Goal: Information Seeking & Learning: Compare options

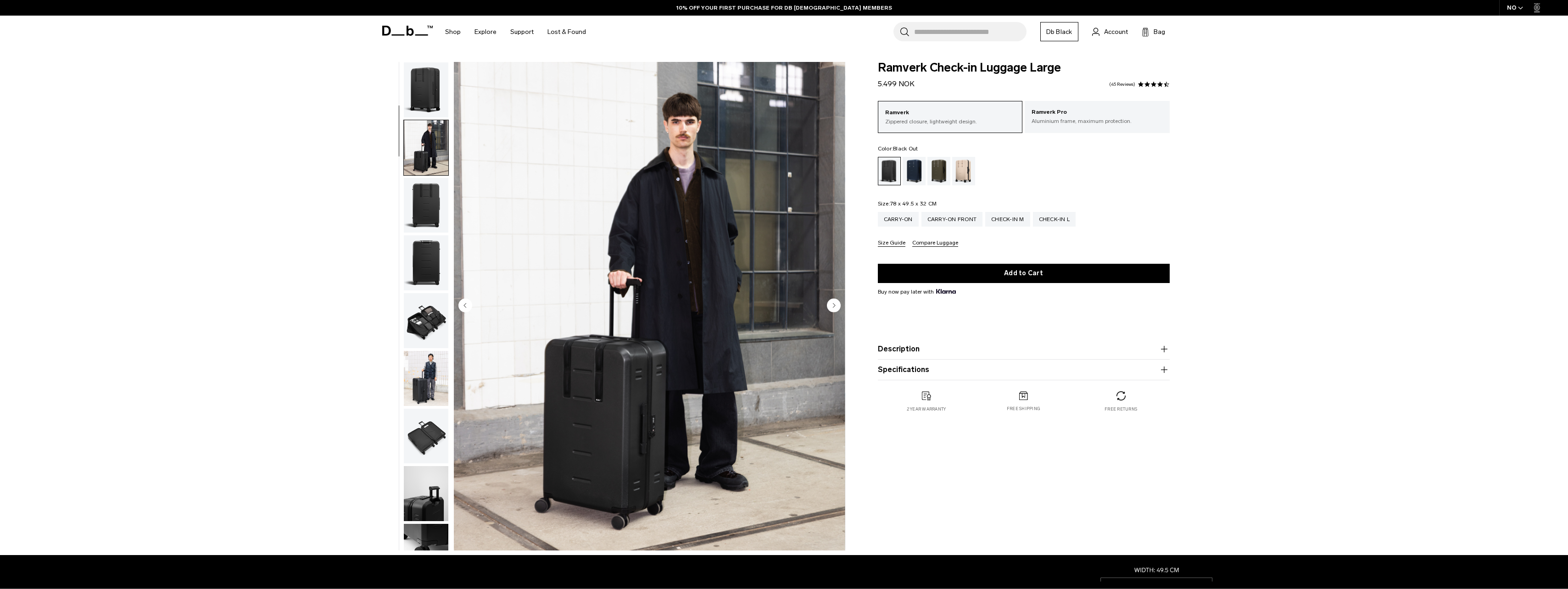
click at [833, 301] on circle "Next slide" at bounding box center [833, 305] width 14 height 14
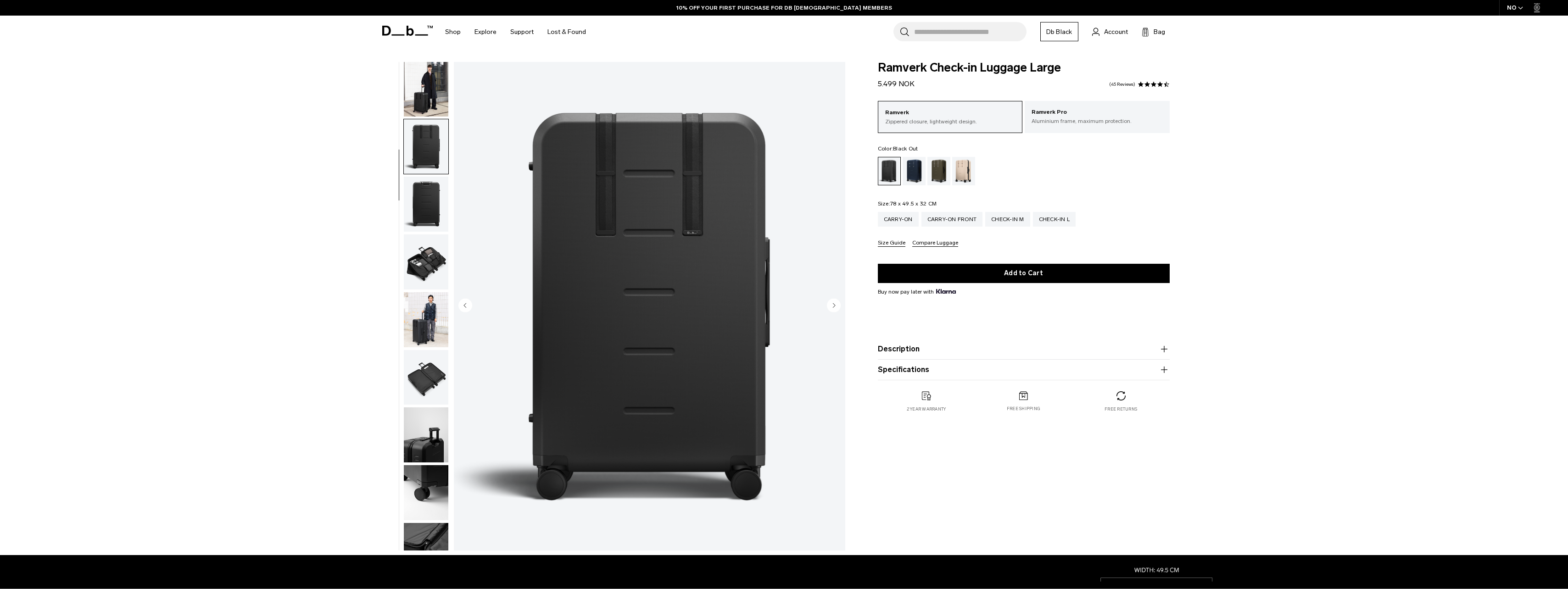
scroll to position [90, 0]
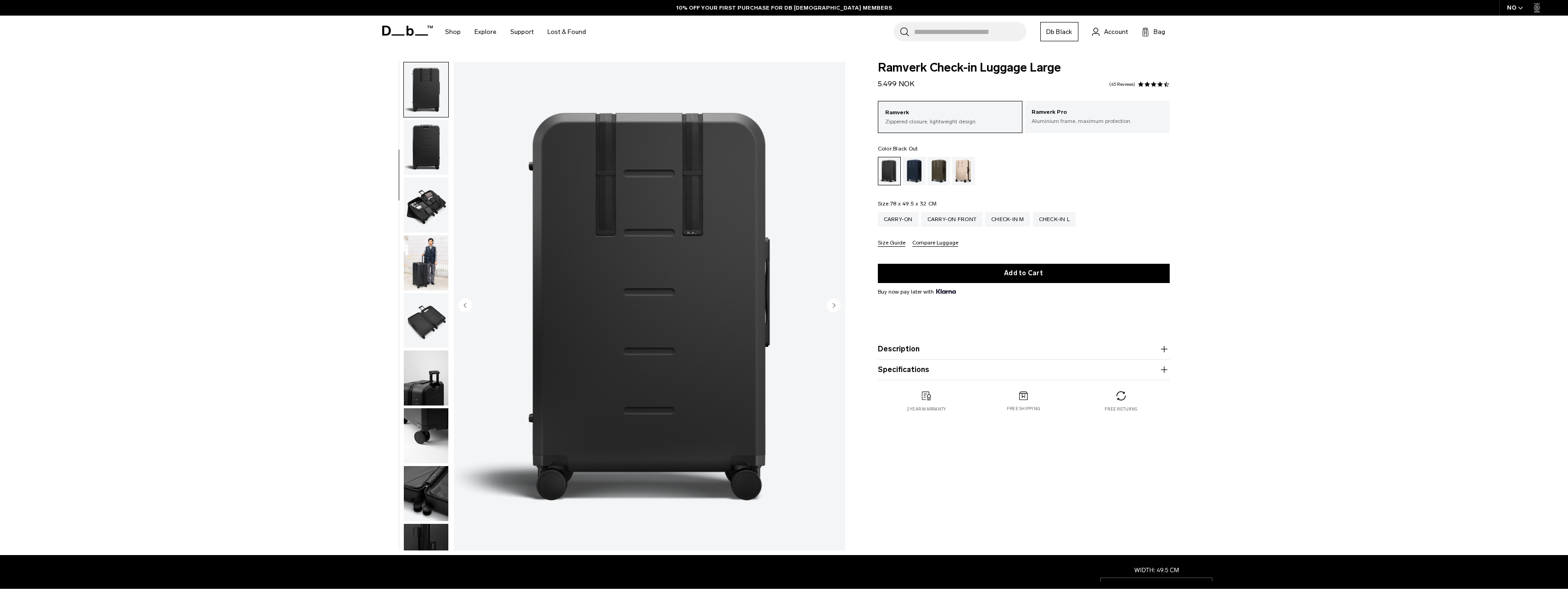
click at [833, 301] on circle "Next slide" at bounding box center [833, 305] width 14 height 14
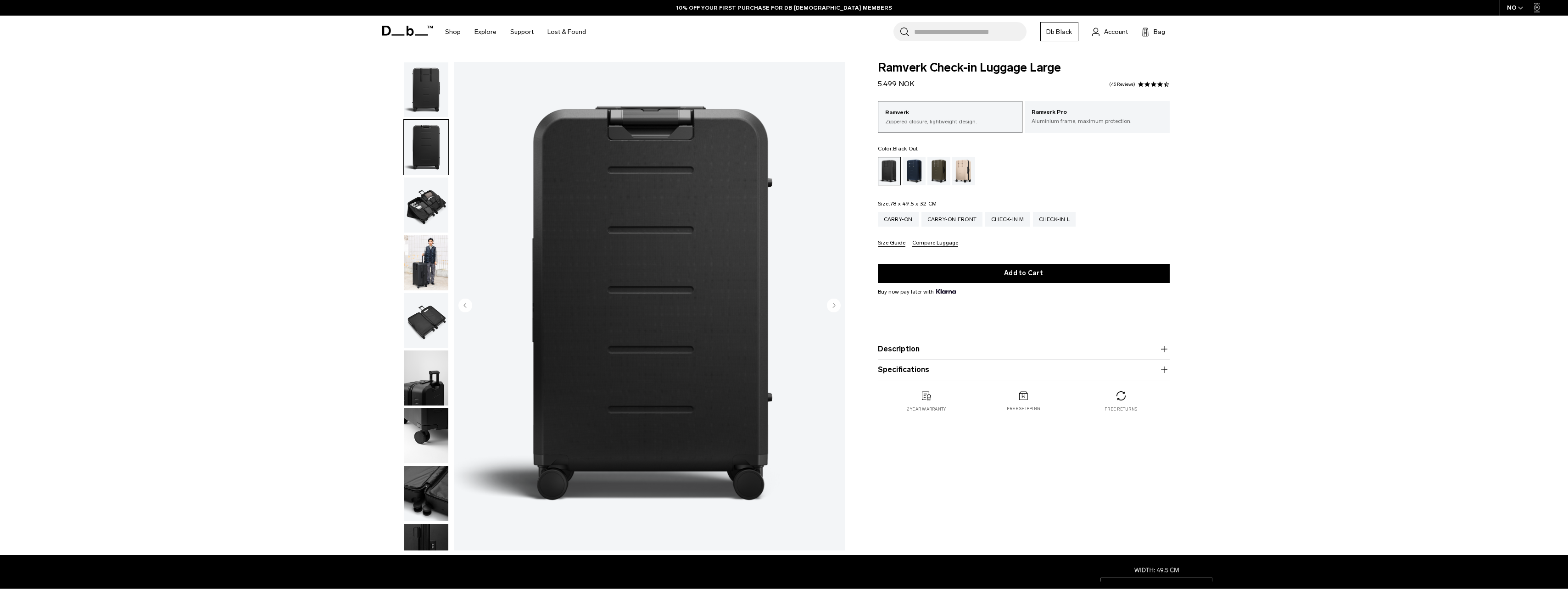
scroll to position [144, 0]
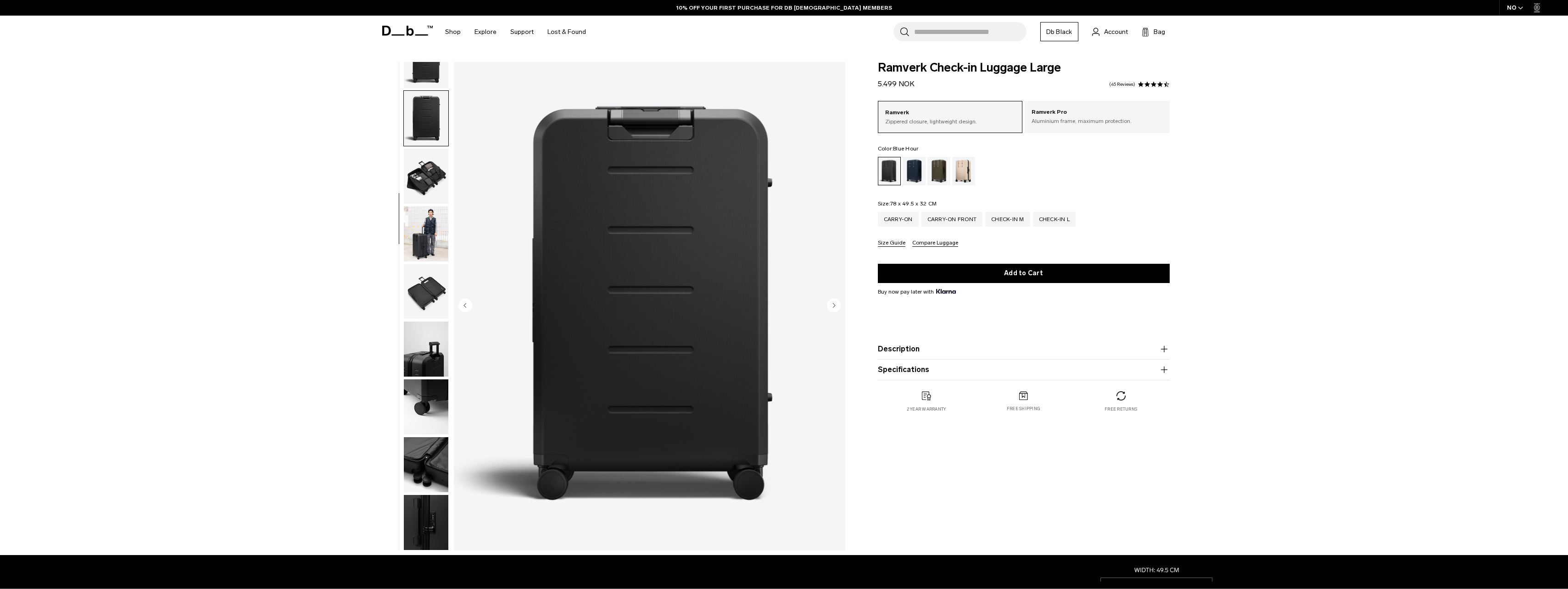
click at [912, 177] on div "Blue Hour" at bounding box center [914, 171] width 23 height 29
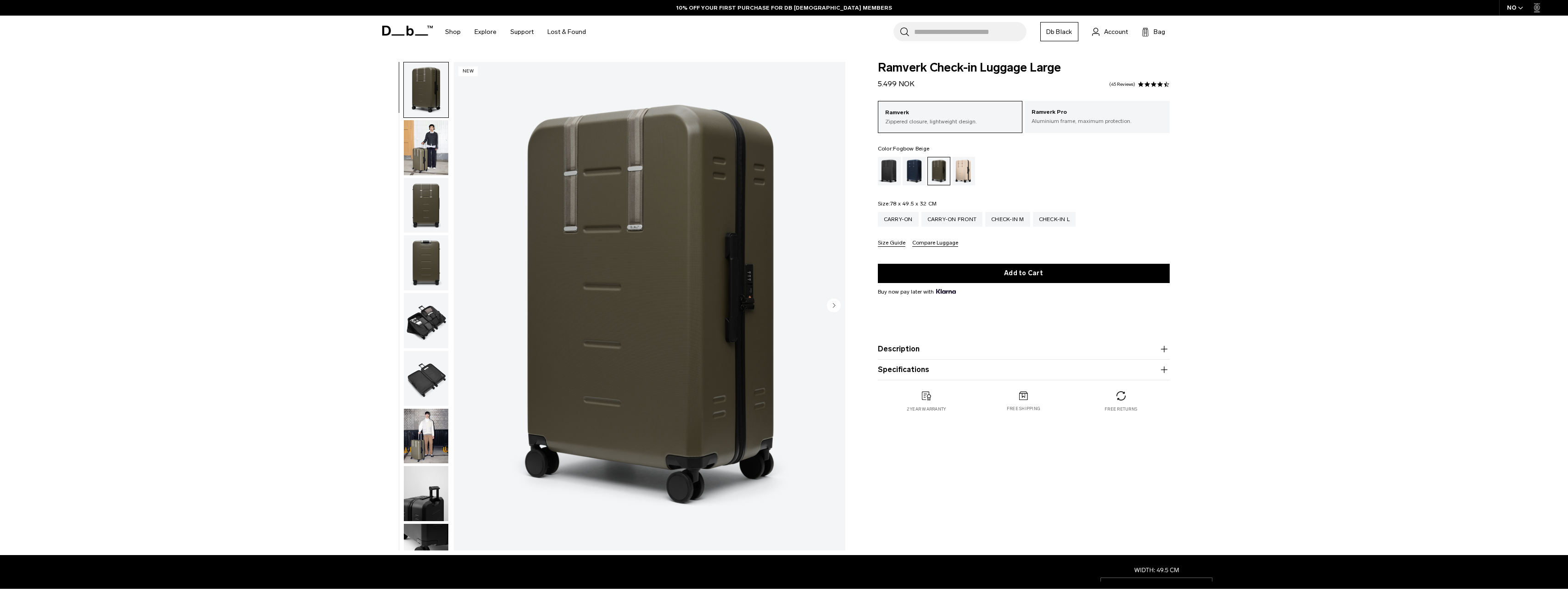
click at [970, 175] on div "Fogbow Beige" at bounding box center [964, 171] width 23 height 29
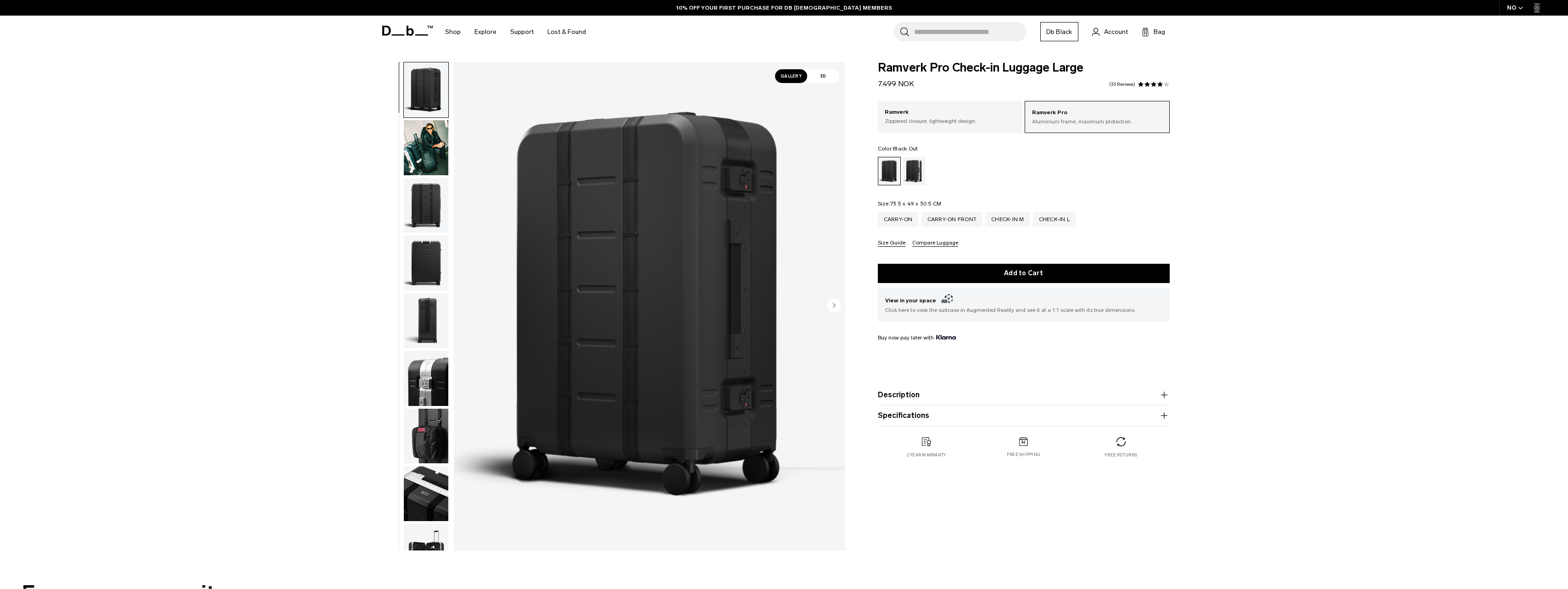
click at [838, 307] on circle "Next slide" at bounding box center [833, 305] width 14 height 14
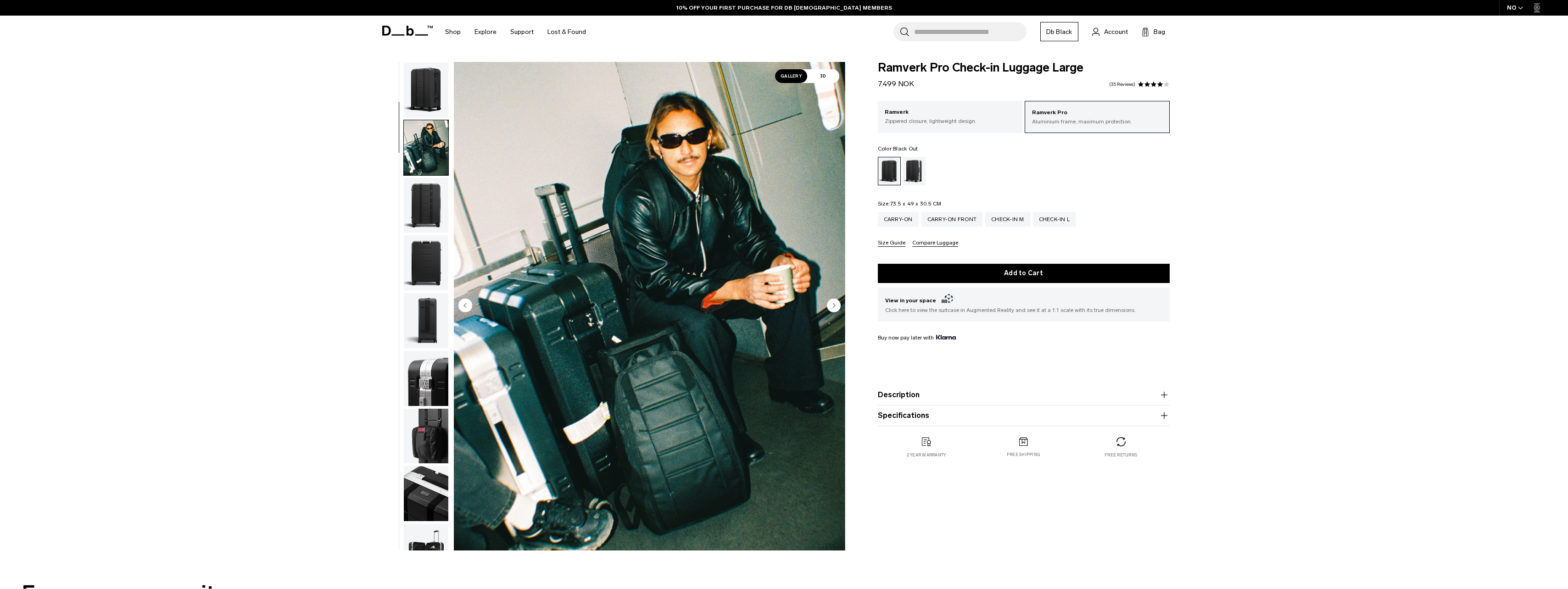
scroll to position [58, 0]
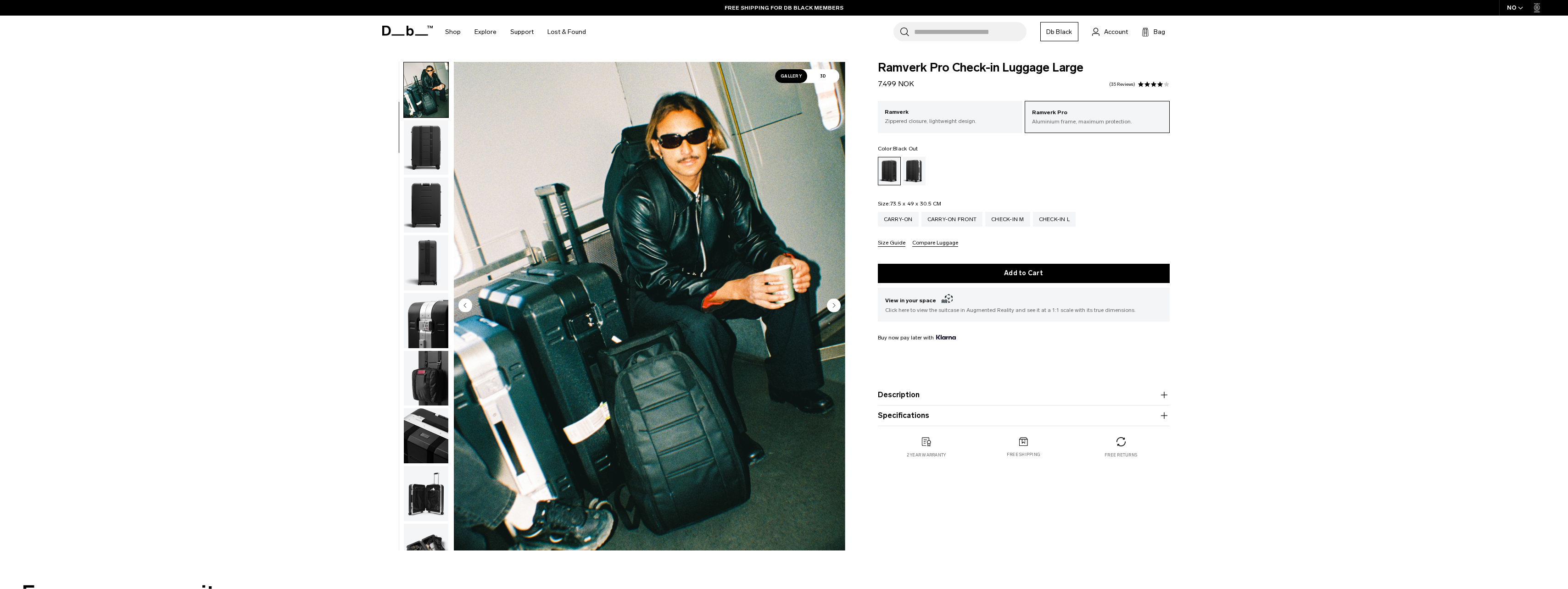
click at [838, 307] on circle "Next slide" at bounding box center [833, 305] width 14 height 14
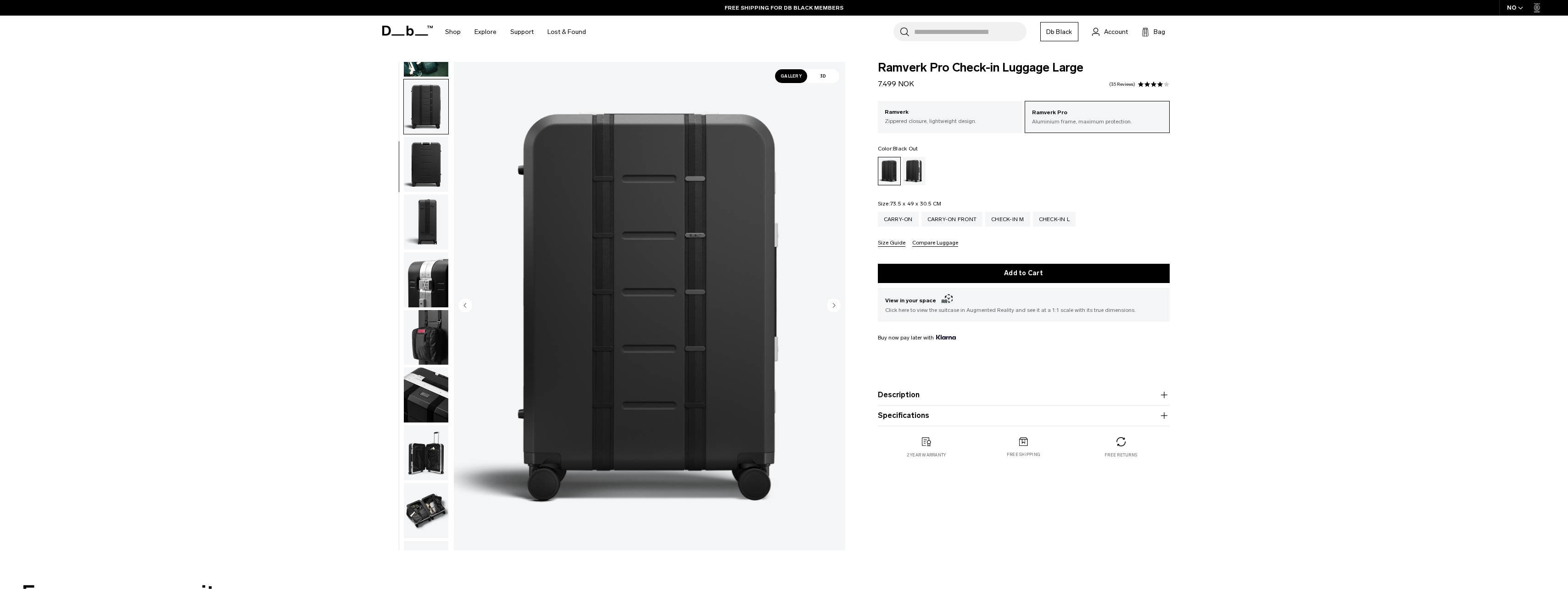
scroll to position [116, 0]
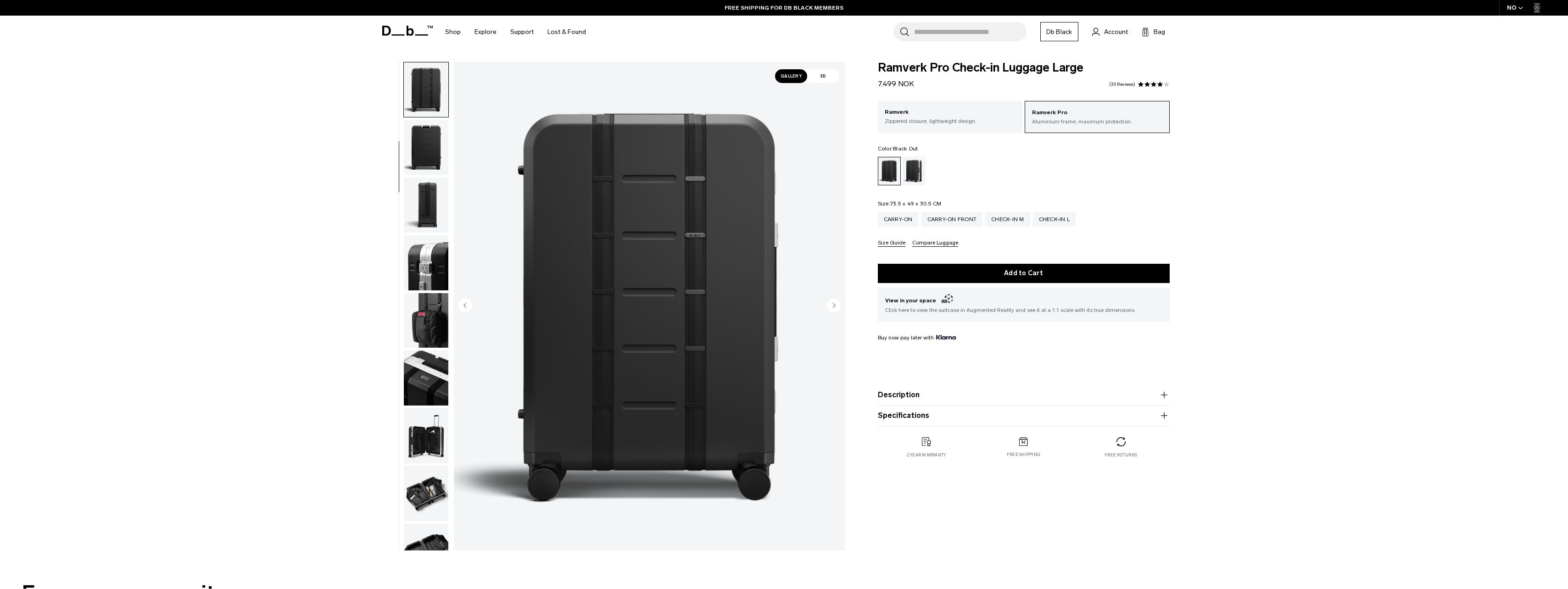
click at [834, 305] on icon "Next slide" at bounding box center [834, 305] width 2 height 4
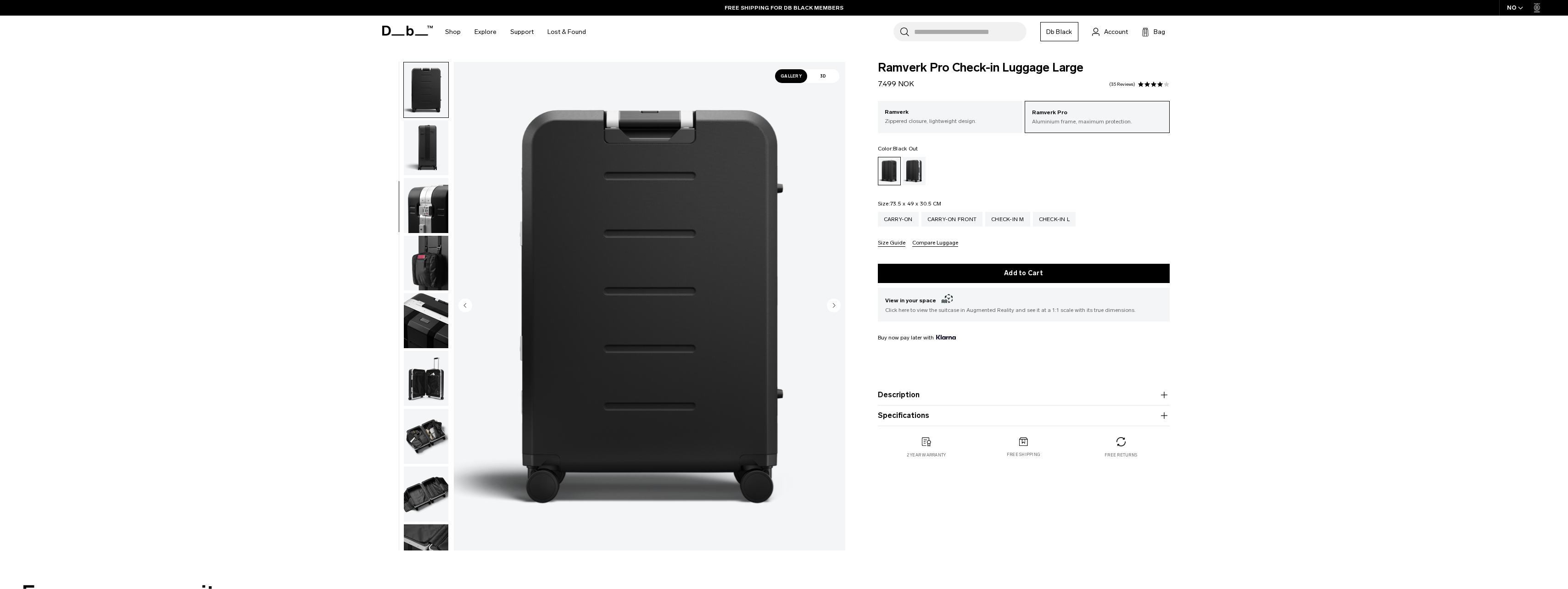
click at [834, 305] on icon "Next slide" at bounding box center [834, 305] width 2 height 4
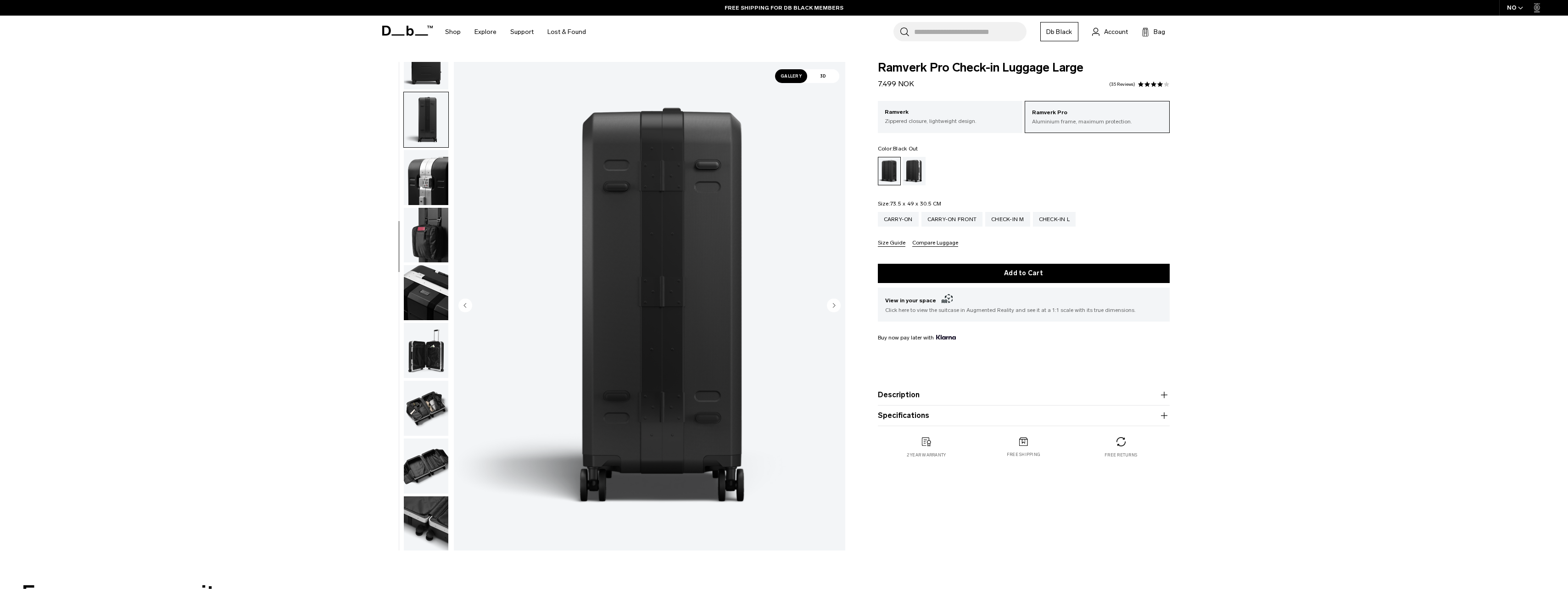
scroll to position [202, 0]
click at [913, 163] on div "Silver" at bounding box center [914, 171] width 23 height 29
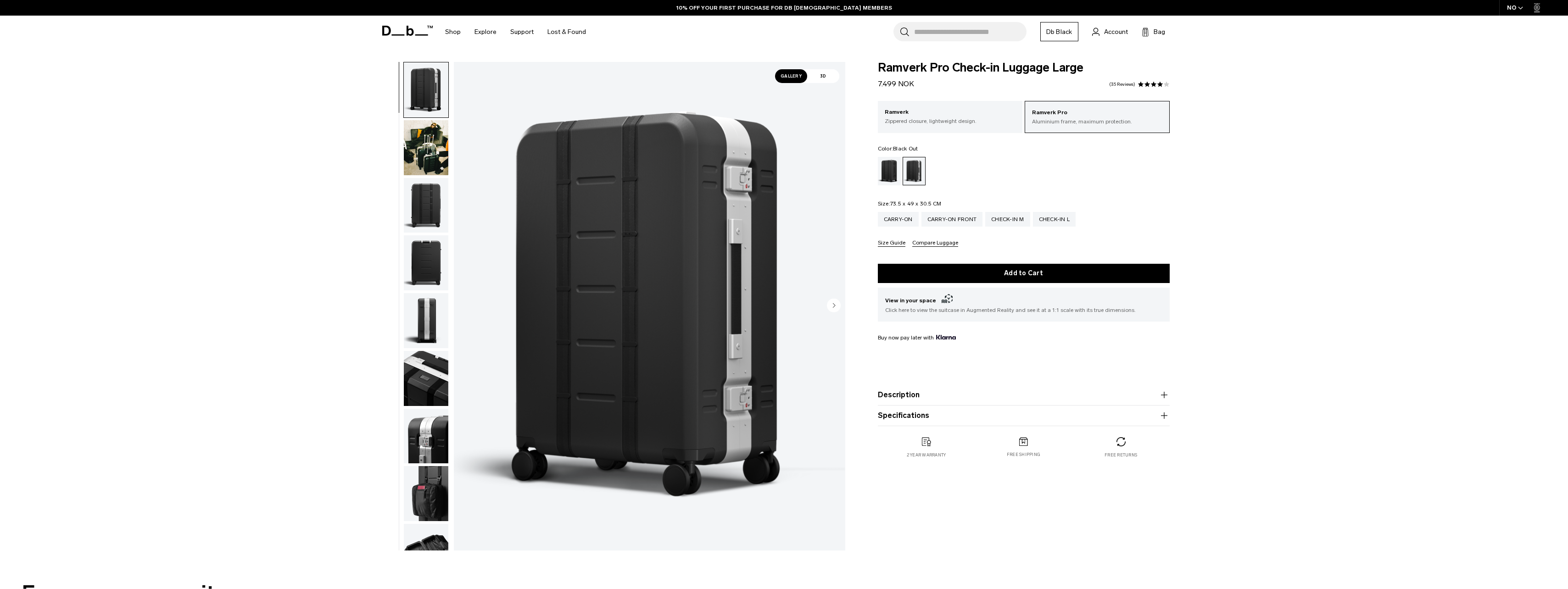
click at [888, 176] on div "Black Out" at bounding box center [889, 171] width 23 height 29
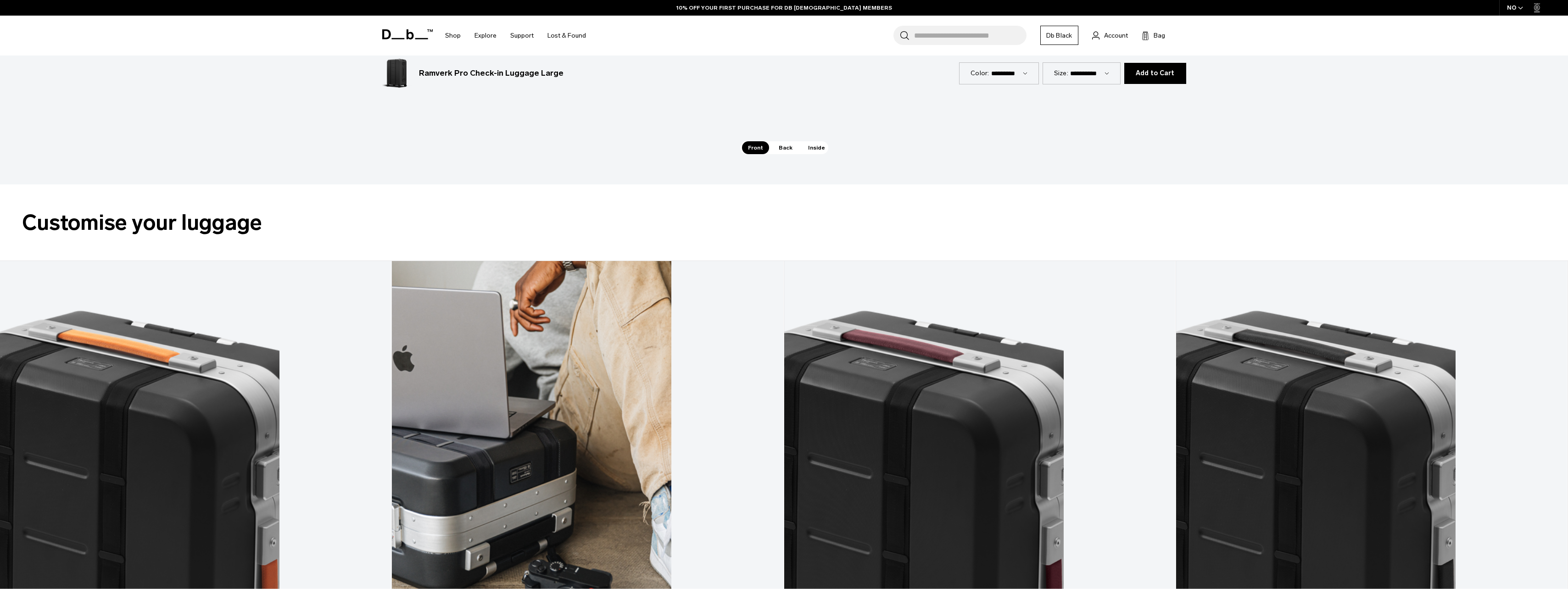
scroll to position [2018, 0]
